Goal: Information Seeking & Learning: Find contact information

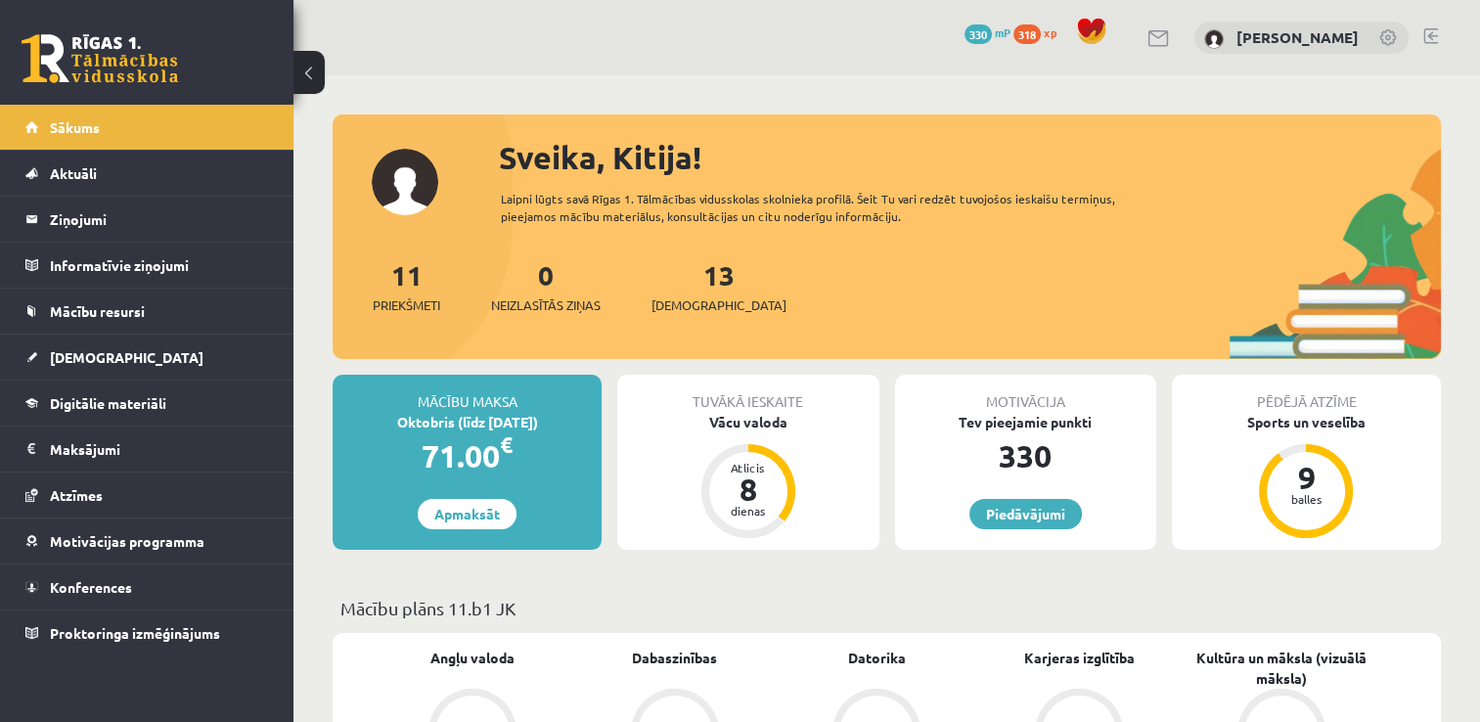
click at [678, 291] on div "13 [DEMOGRAPHIC_DATA]" at bounding box center [719, 284] width 135 height 61
click at [679, 275] on link "13 [DEMOGRAPHIC_DATA]" at bounding box center [719, 286] width 135 height 58
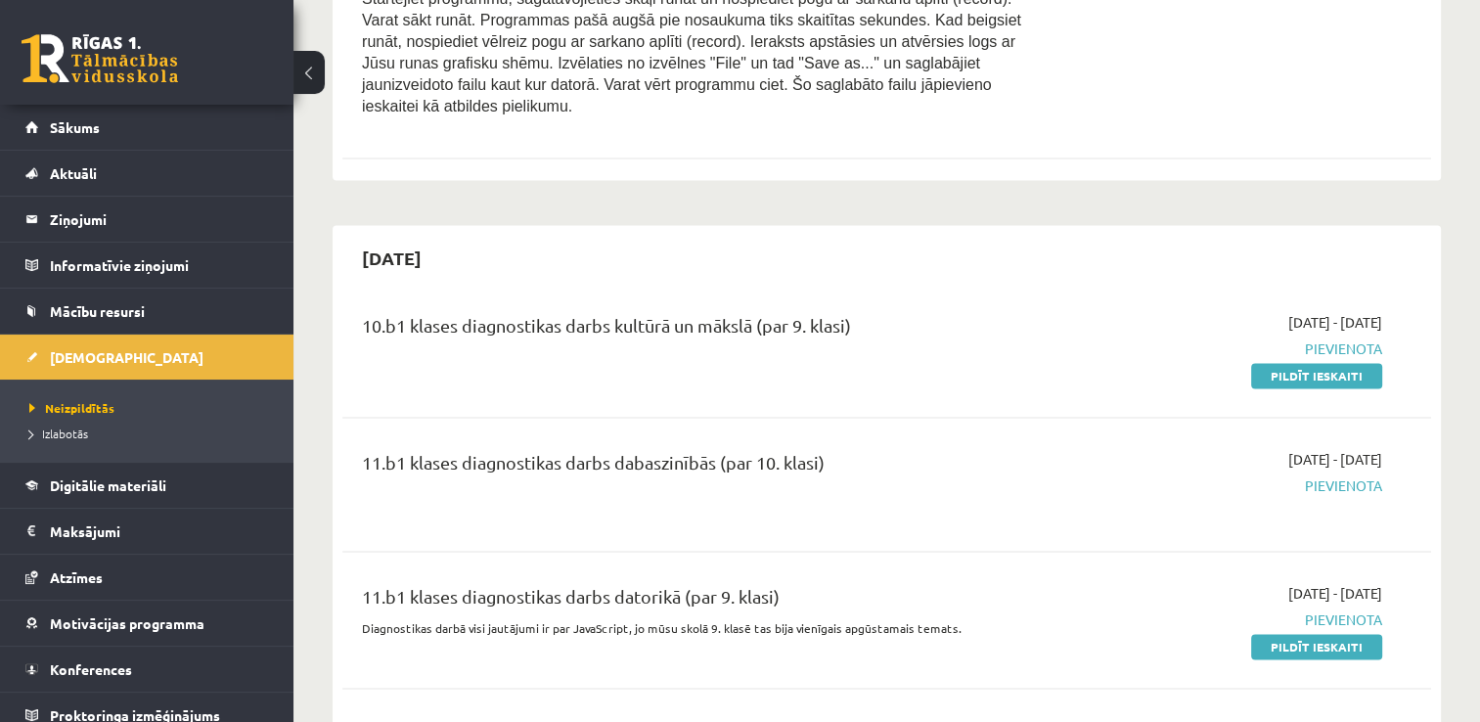
scroll to position [2837, 0]
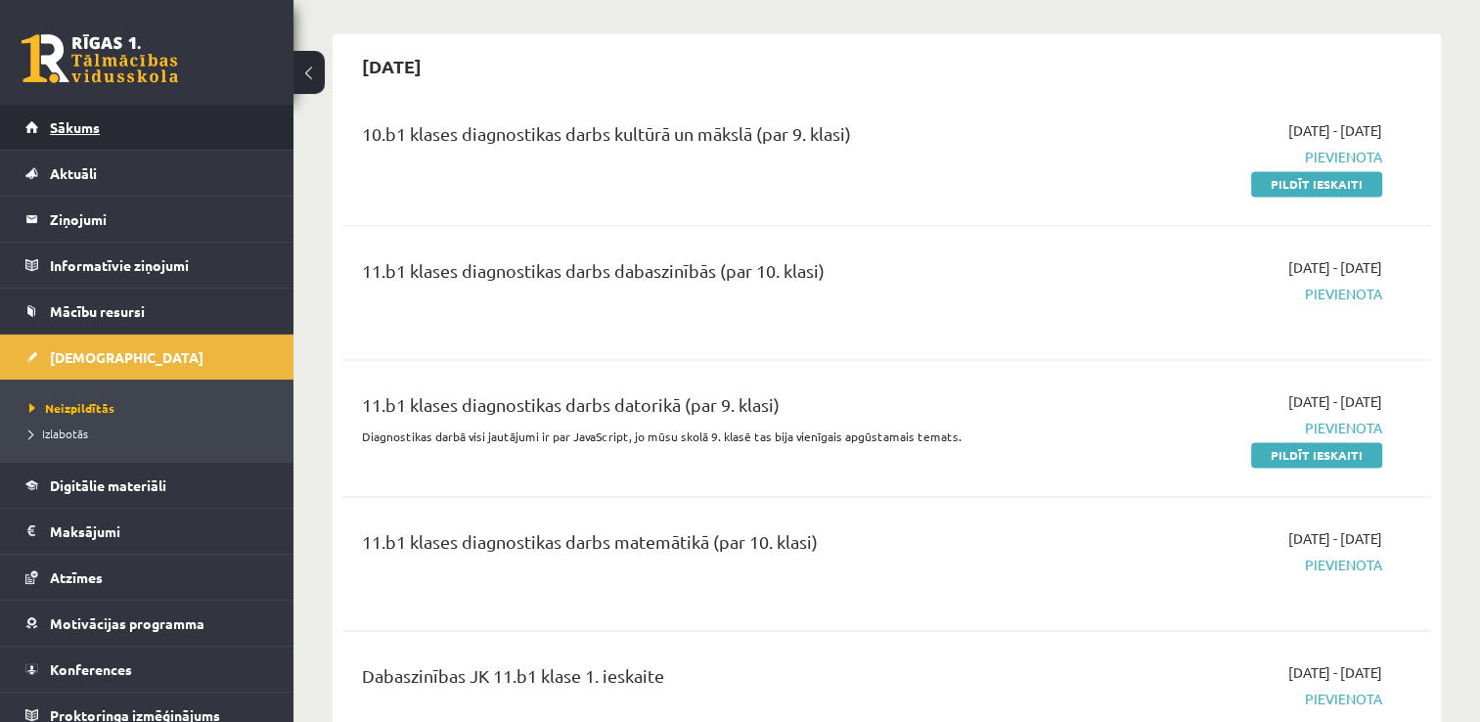
click at [155, 132] on link "Sākums" at bounding box center [147, 127] width 244 height 45
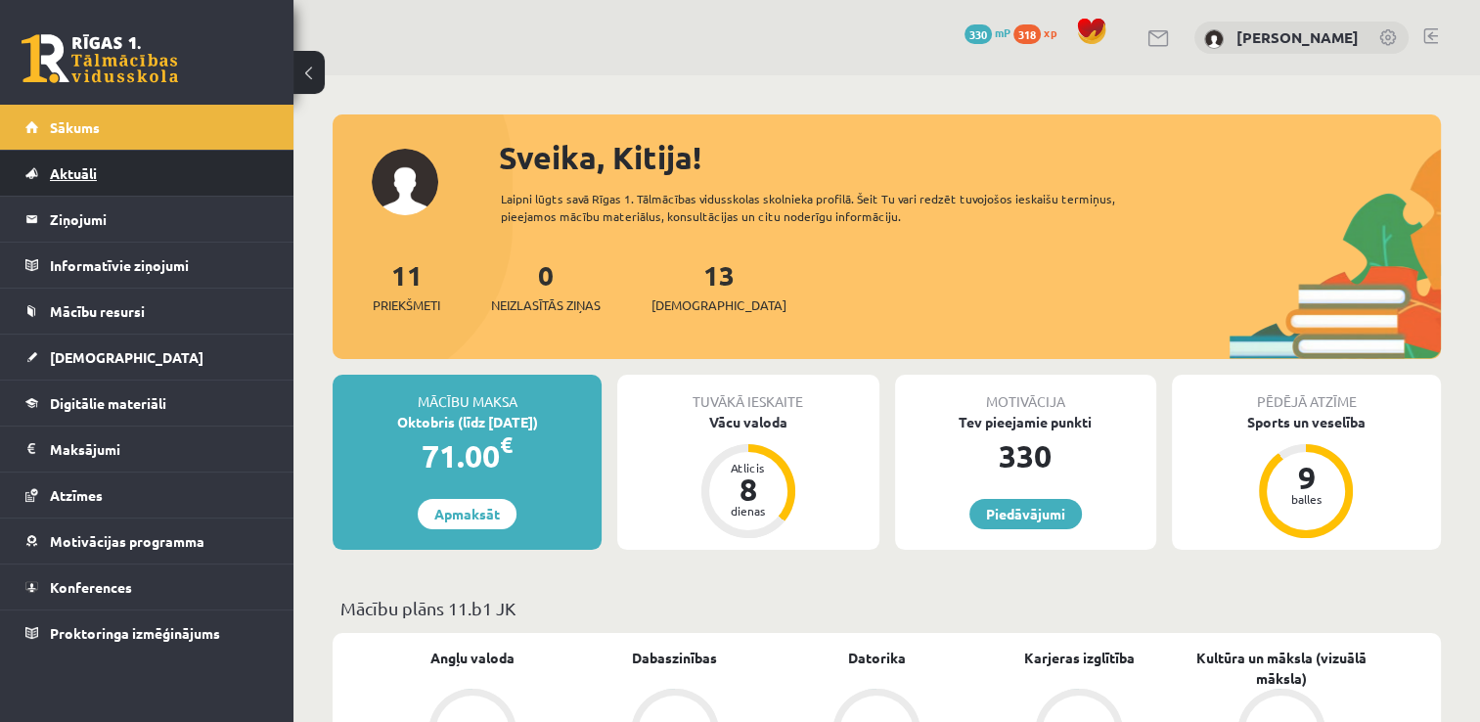
click at [126, 182] on link "Aktuāli" at bounding box center [147, 173] width 244 height 45
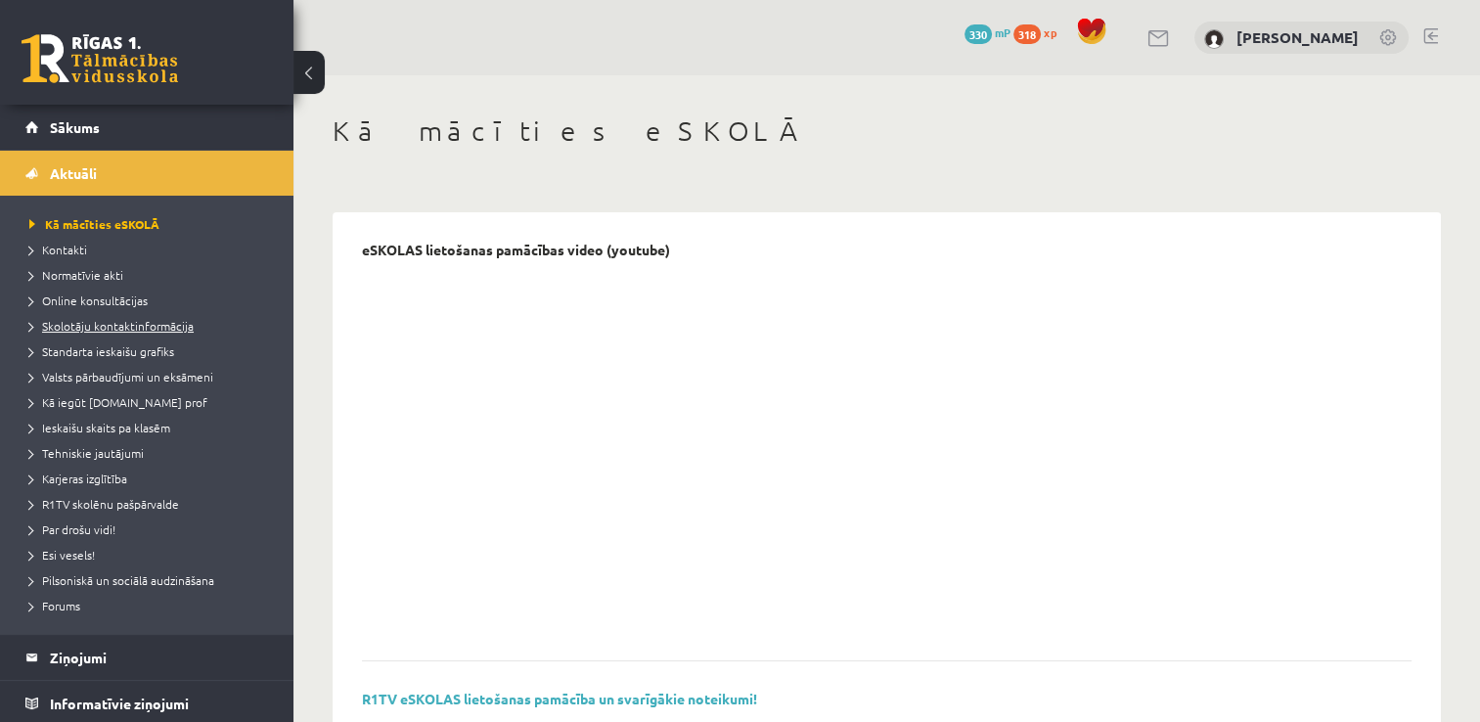
click at [156, 332] on link "Skolotāju kontaktinformācija" at bounding box center [151, 326] width 245 height 18
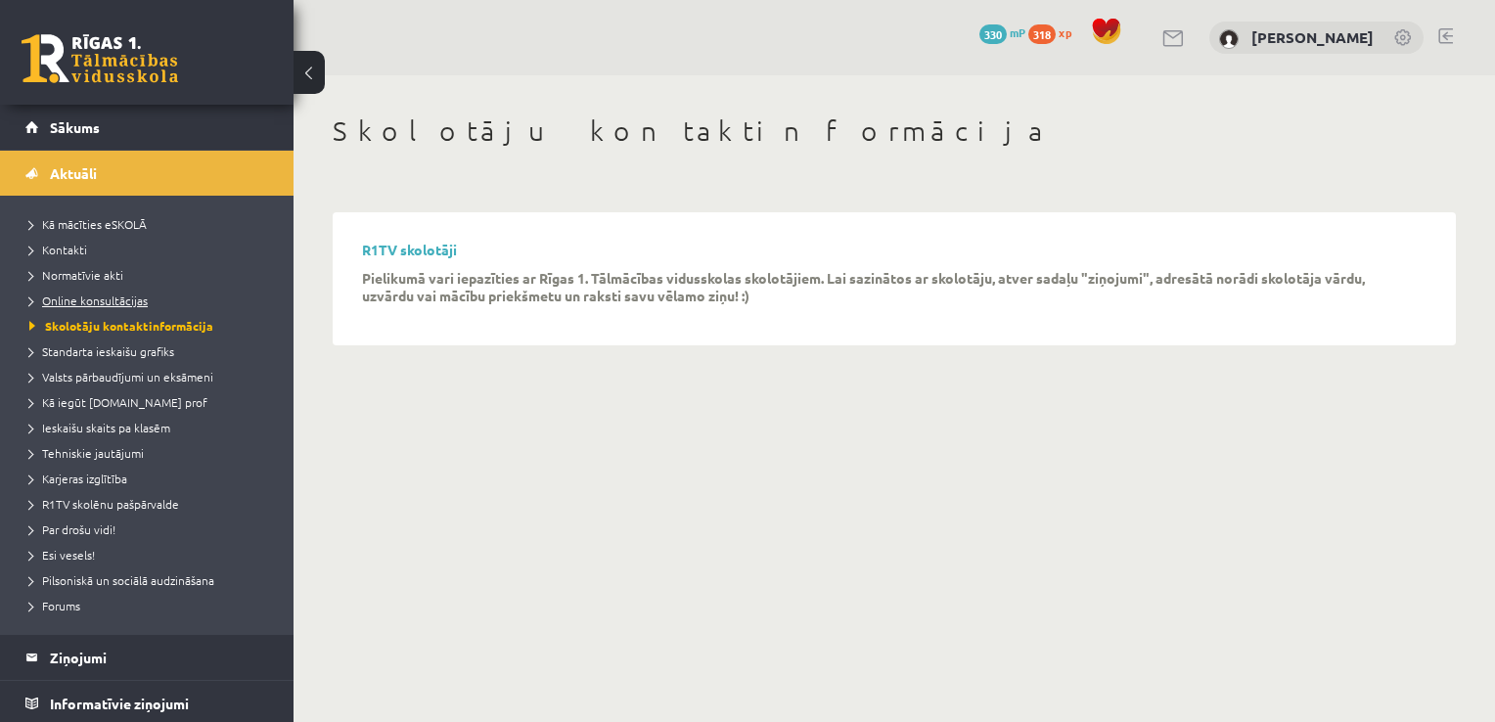
click at [57, 297] on span "Online konsultācijas" at bounding box center [88, 301] width 118 height 16
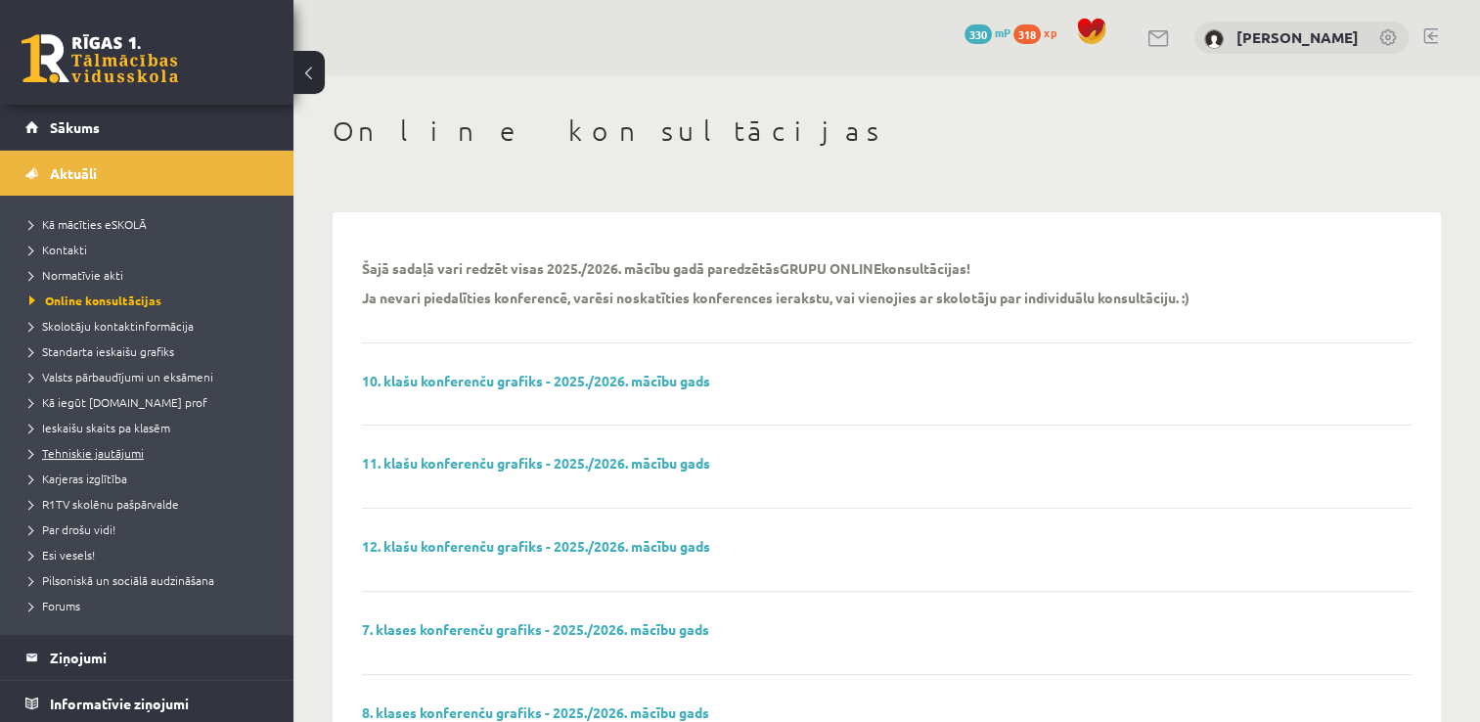
click at [147, 448] on link "Tehniskie jautājumi" at bounding box center [151, 453] width 245 height 18
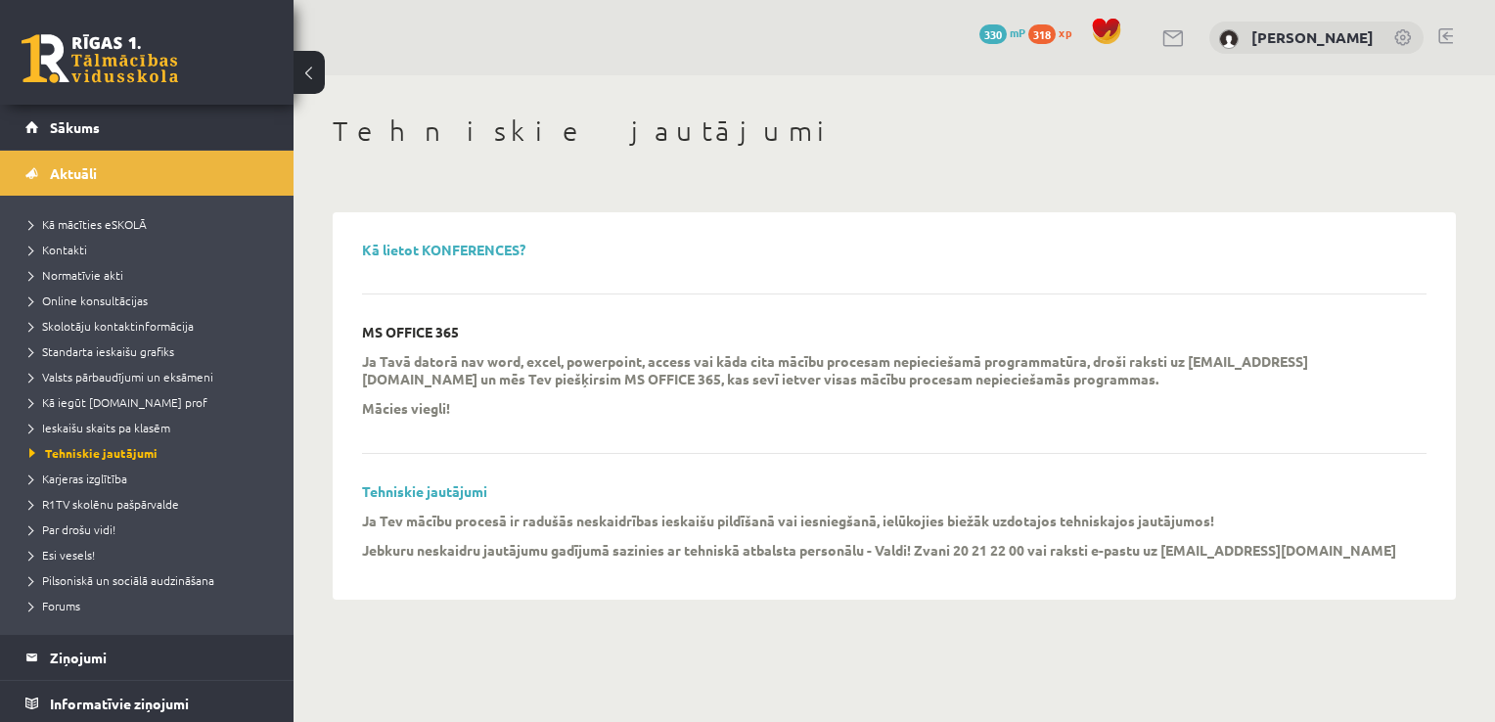
drag, startPoint x: 322, startPoint y: 416, endPoint x: 333, endPoint y: 481, distance: 66.4
drag, startPoint x: 333, startPoint y: 481, endPoint x: 387, endPoint y: 484, distance: 54.9
click at [387, 484] on link "Tehniskie jautājumi" at bounding box center [424, 491] width 125 height 18
click at [148, 378] on span "Valsts pārbaudījumi un eksāmeni" at bounding box center [121, 377] width 184 height 16
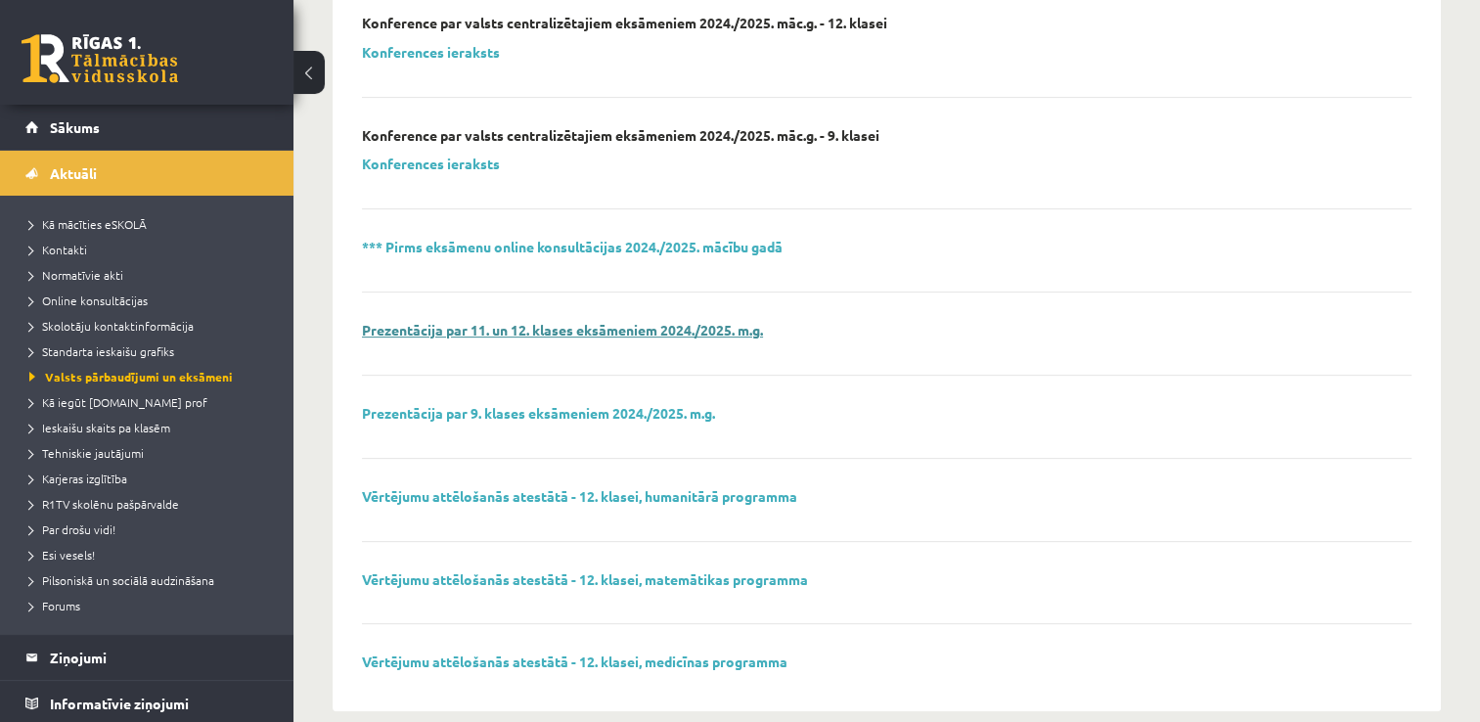
scroll to position [643, 0]
